Goal: Information Seeking & Learning: Check status

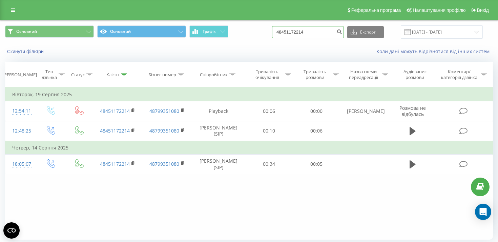
click at [305, 36] on input "48451172214" at bounding box center [308, 32] width 72 height 12
paste input "71 798-69-01"
type input "71 798-69-01"
click at [327, 32] on input "48451172214" at bounding box center [308, 32] width 72 height 12
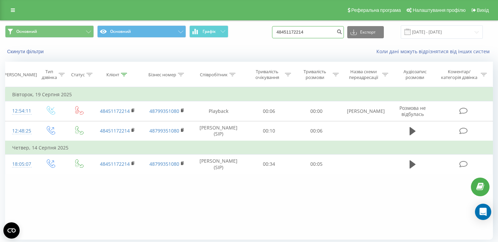
click at [327, 32] on input "48451172214" at bounding box center [308, 32] width 72 height 12
paste input "71 798-69-01"
type input "71 798-69-01"
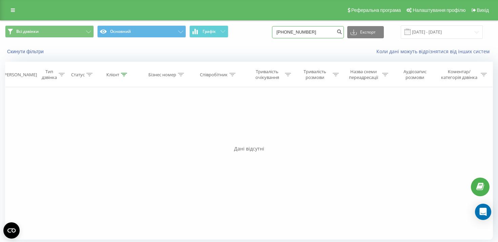
click at [312, 34] on input "71798-69-01" at bounding box center [308, 32] width 72 height 12
click at [314, 33] on input "71798-69-01" at bounding box center [308, 32] width 72 height 12
click at [308, 34] on input "71798-6901" at bounding box center [308, 32] width 72 height 12
type input "717986901"
